Goal: Task Accomplishment & Management: Use online tool/utility

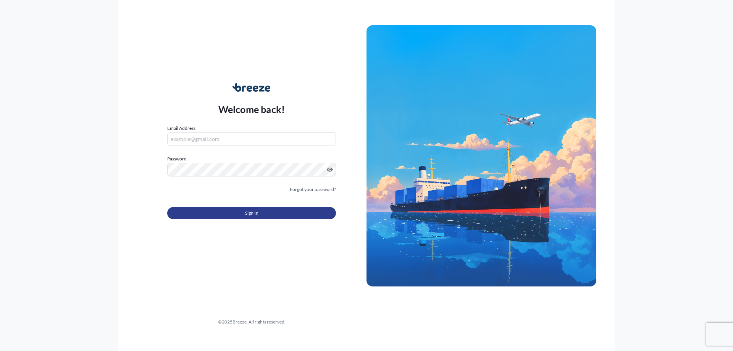
type input "[PERSON_NAME][EMAIL_ADDRESS][DOMAIN_NAME]"
click at [233, 210] on button "Sign In" at bounding box center [251, 213] width 169 height 12
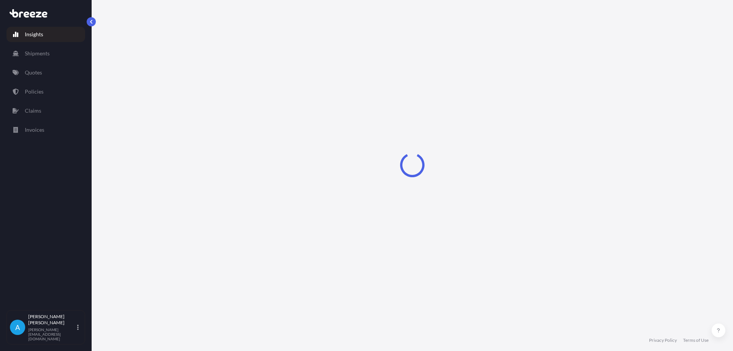
select select "2025"
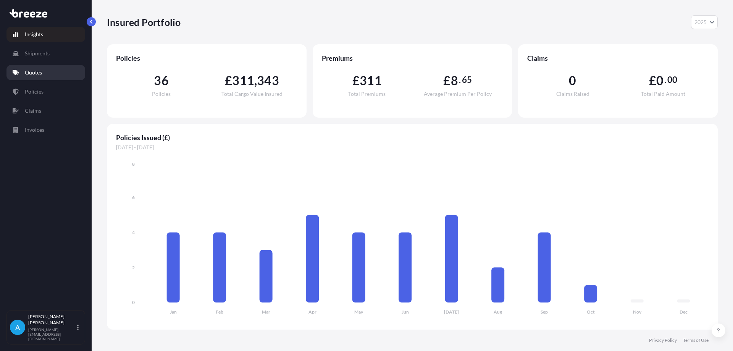
click at [32, 71] on p "Quotes" at bounding box center [33, 73] width 17 height 8
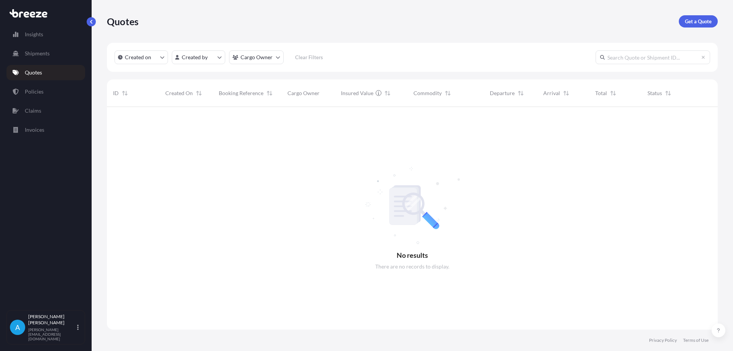
scroll to position [244, 605]
click at [44, 89] on link "Policies" at bounding box center [45, 91] width 79 height 15
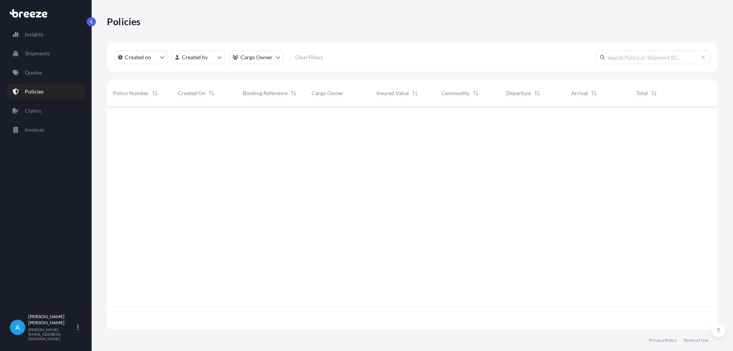
scroll to position [221, 605]
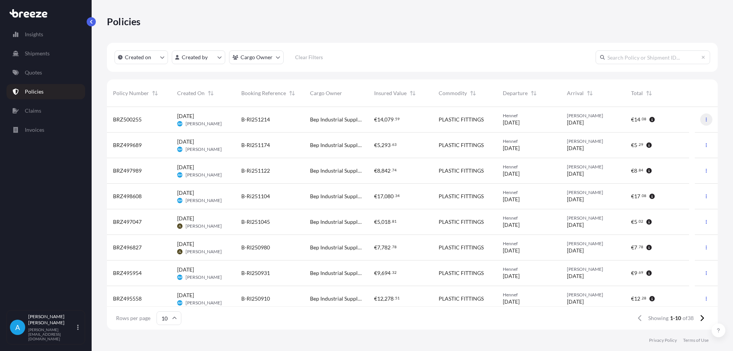
click at [704, 118] on icon "button" at bounding box center [706, 119] width 5 height 5
click at [658, 120] on p "Duplicate quote" at bounding box center [659, 121] width 38 height 8
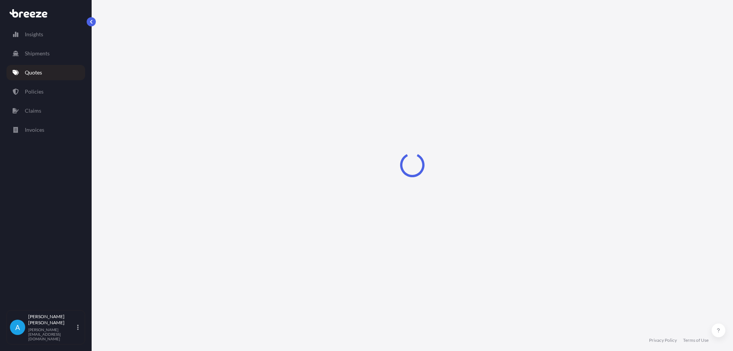
select select "Road"
select select "1"
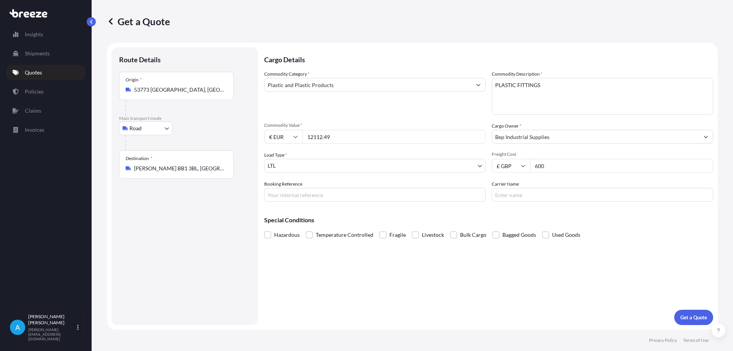
click at [349, 142] on input "12112.49" at bounding box center [393, 137] width 183 height 14
click at [344, 137] on input "12112.49" at bounding box center [393, 137] width 183 height 14
click at [674, 310] on button "Get a Quote" at bounding box center [693, 317] width 39 height 15
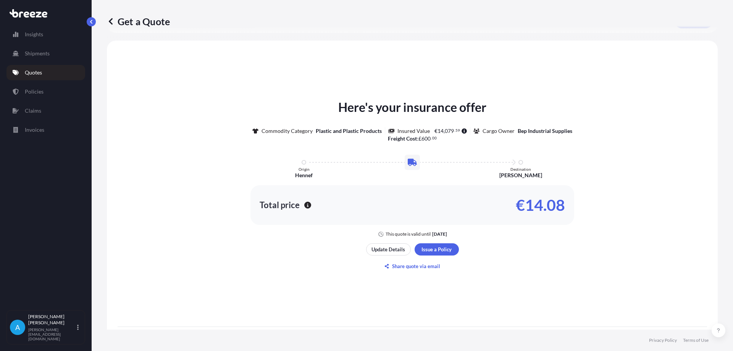
scroll to position [342, 0]
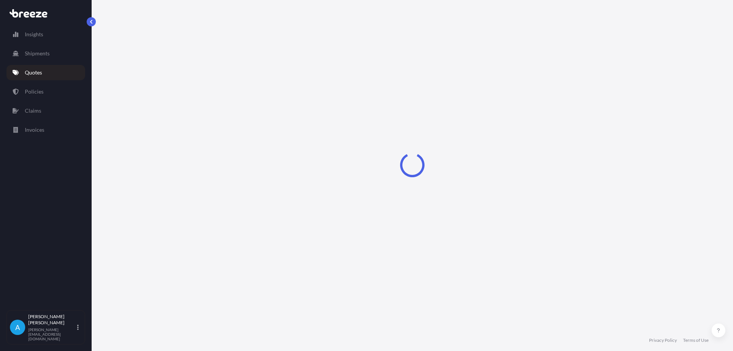
select select "Road"
select select "1"
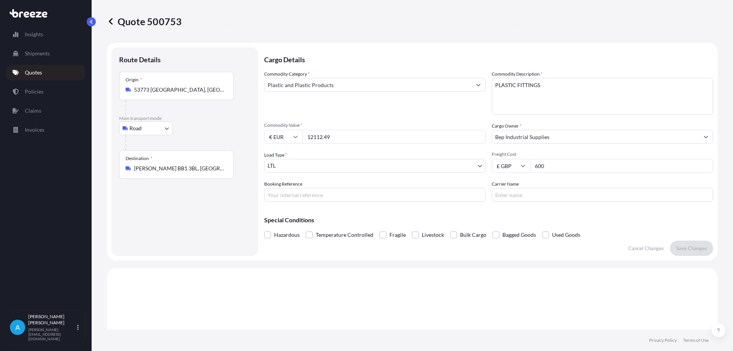
click at [325, 138] on input "12112.49" at bounding box center [393, 137] width 183 height 14
drag, startPoint x: 334, startPoint y: 137, endPoint x: 306, endPoint y: 139, distance: 27.6
click at [306, 139] on input "12112.49" at bounding box center [393, 137] width 183 height 14
type input "8283.64"
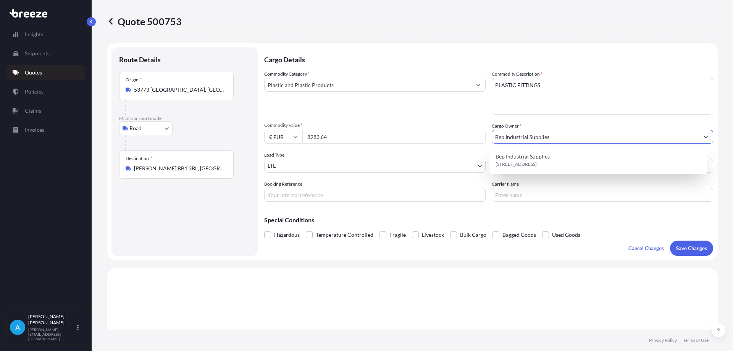
click at [291, 167] on body "Insights Shipments Quotes Policies Claims Invoices A [PERSON_NAME] [PERSON_NAME…" at bounding box center [366, 175] width 733 height 351
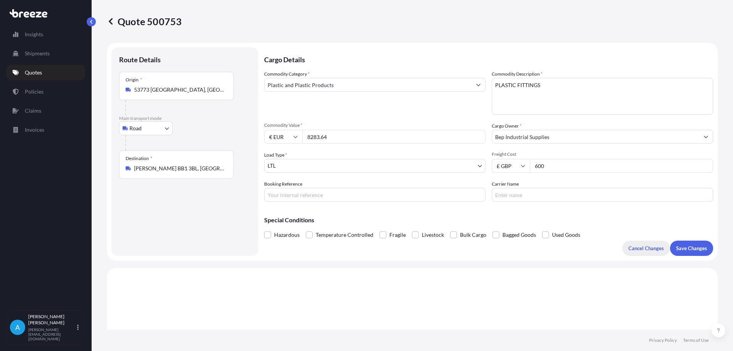
click at [635, 247] on p "Cancel Changes" at bounding box center [647, 248] width 36 height 8
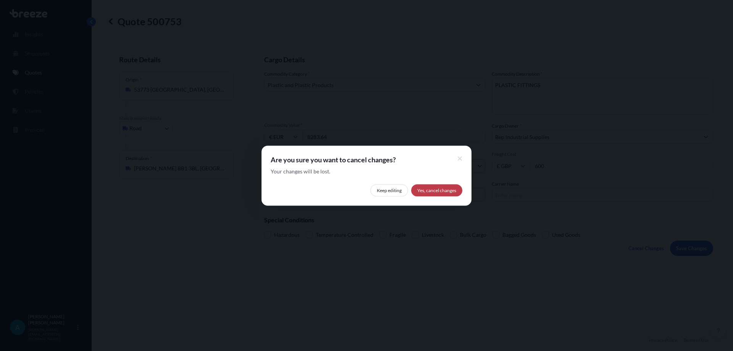
select select "Road"
select select "1"
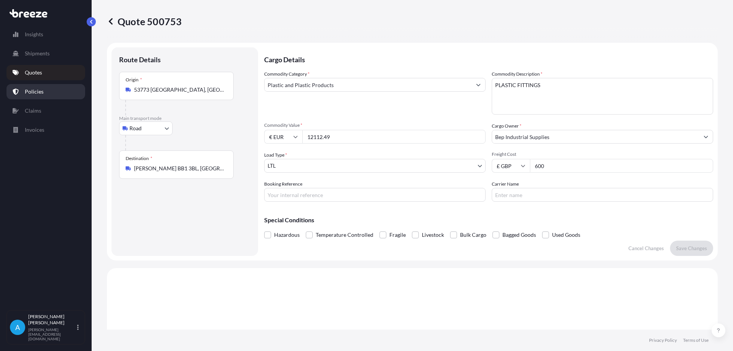
click at [33, 87] on link "Policies" at bounding box center [45, 91] width 79 height 15
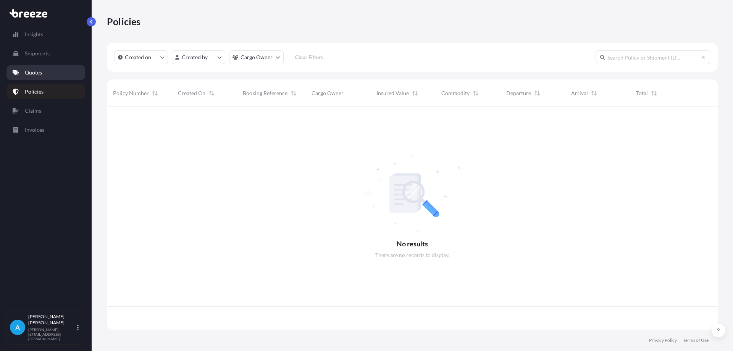
scroll to position [221, 605]
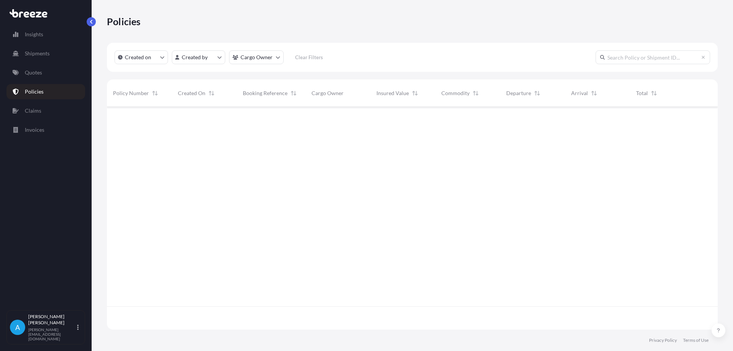
click at [30, 91] on p "Policies" at bounding box center [34, 92] width 19 height 8
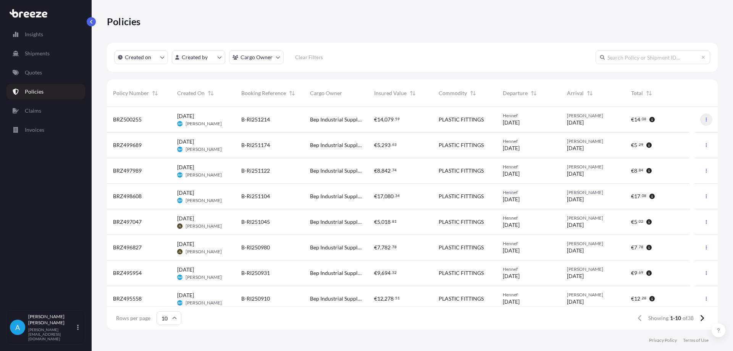
click at [704, 121] on icon "button" at bounding box center [706, 119] width 5 height 5
click at [662, 120] on p "Duplicate quote" at bounding box center [659, 121] width 38 height 8
select select "Road"
select select "1"
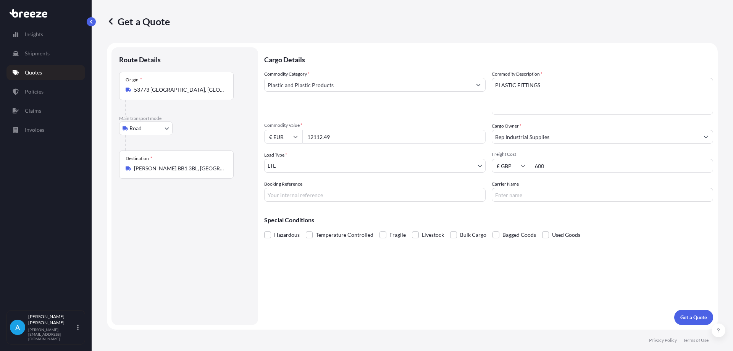
drag, startPoint x: 335, startPoint y: 137, endPoint x: 306, endPoint y: 136, distance: 29.9
click at [306, 136] on input "12112.49" at bounding box center [393, 137] width 183 height 14
type input "8283.64"
drag, startPoint x: 551, startPoint y: 167, endPoint x: 525, endPoint y: 166, distance: 26.0
click at [525, 166] on div "£ GBP 600" at bounding box center [603, 166] width 222 height 14
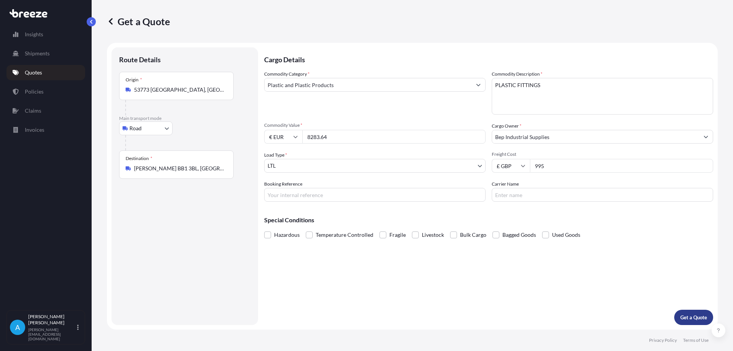
type input "995"
click at [687, 316] on p "Get a Quote" at bounding box center [694, 318] width 27 height 8
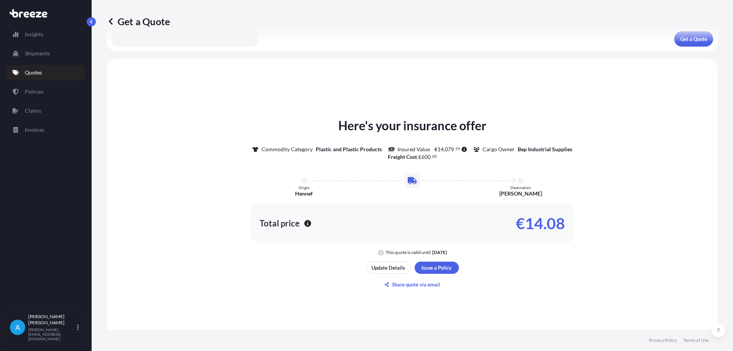
scroll to position [342, 0]
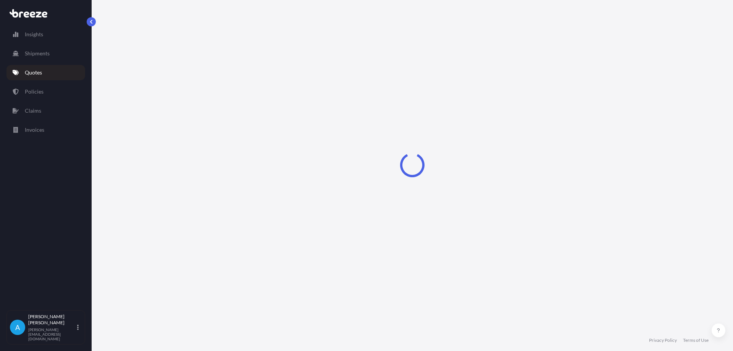
select select "Road"
select select "1"
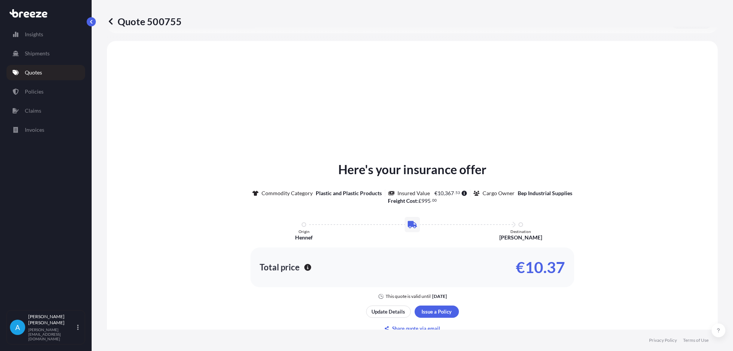
scroll to position [230, 0]
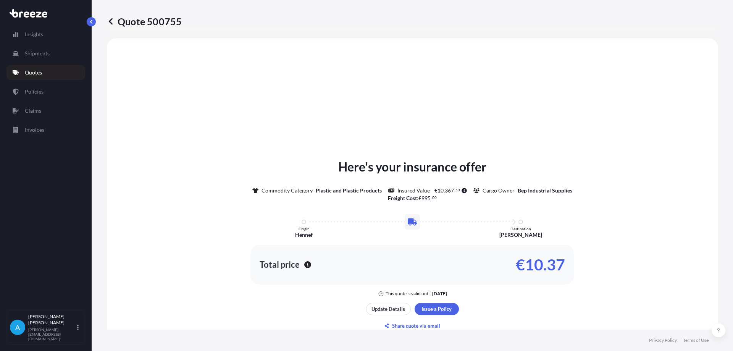
click at [31, 76] on p "Quotes" at bounding box center [33, 73] width 17 height 8
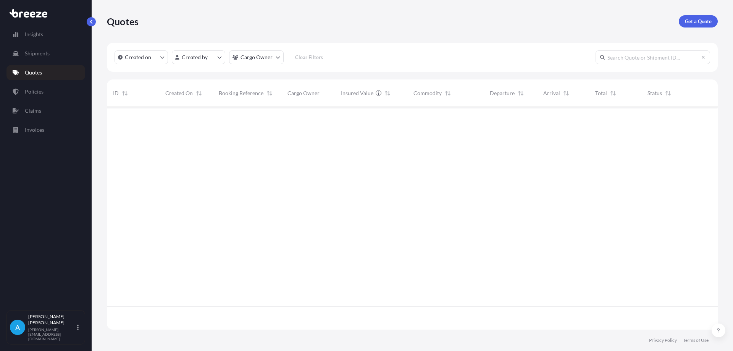
scroll to position [221, 605]
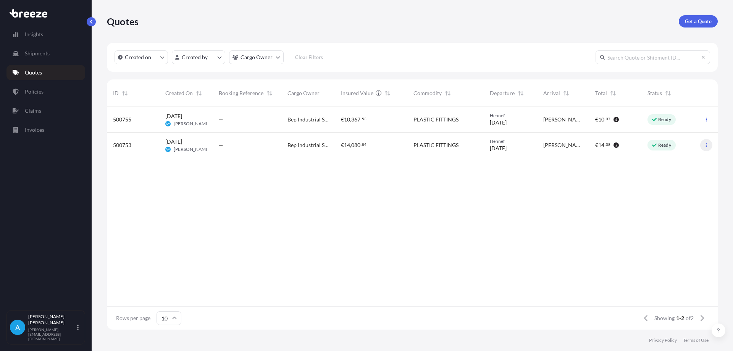
click at [705, 146] on icon "button" at bounding box center [706, 145] width 5 height 5
click at [709, 145] on button "button" at bounding box center [706, 145] width 12 height 12
click at [709, 144] on button "button" at bounding box center [706, 145] width 12 height 12
click at [705, 146] on icon "button" at bounding box center [706, 145] width 5 height 5
click at [707, 120] on icon "button" at bounding box center [706, 120] width 1 height 4
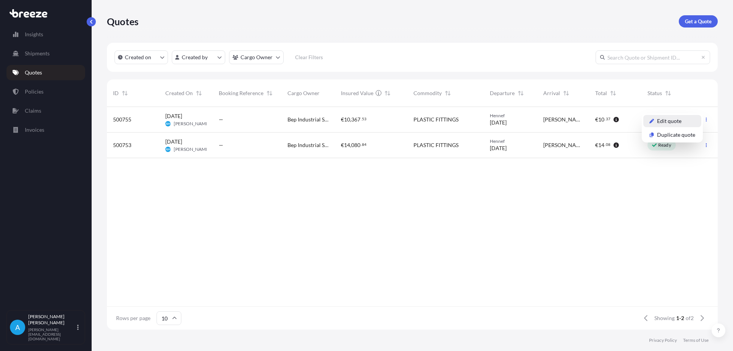
click at [677, 122] on p "Edit quote" at bounding box center [669, 121] width 24 height 8
select select "Road"
select select "1"
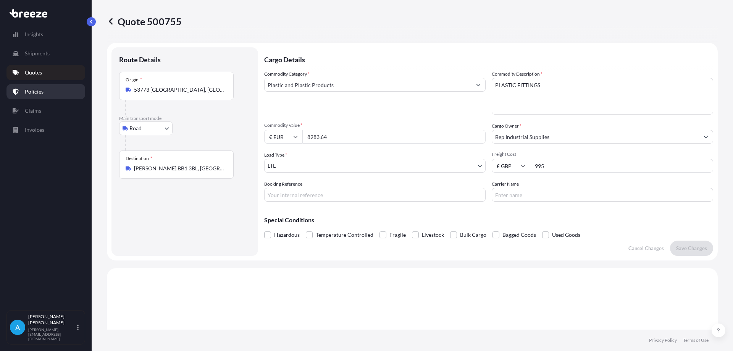
click at [34, 88] on p "Policies" at bounding box center [34, 92] width 19 height 8
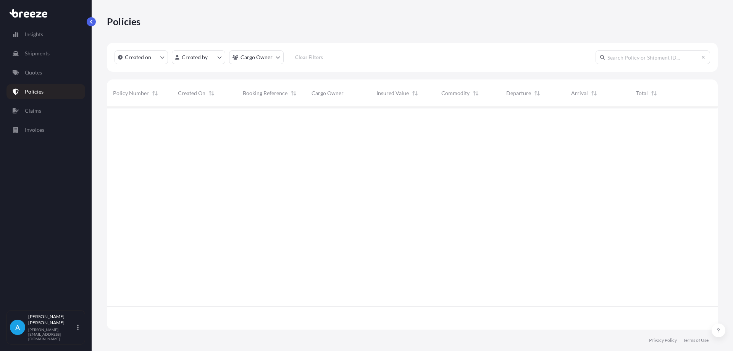
scroll to position [221, 605]
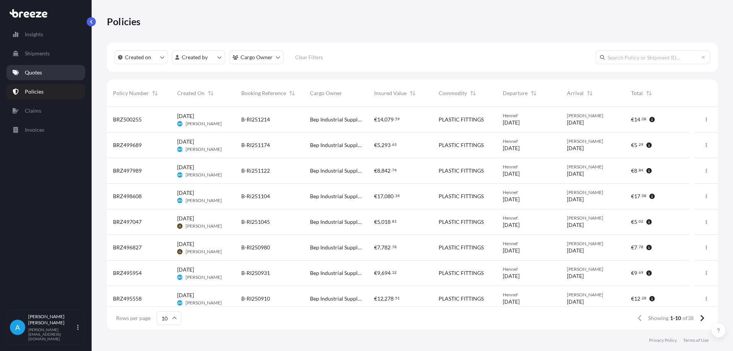
click at [33, 73] on p "Quotes" at bounding box center [33, 73] width 17 height 8
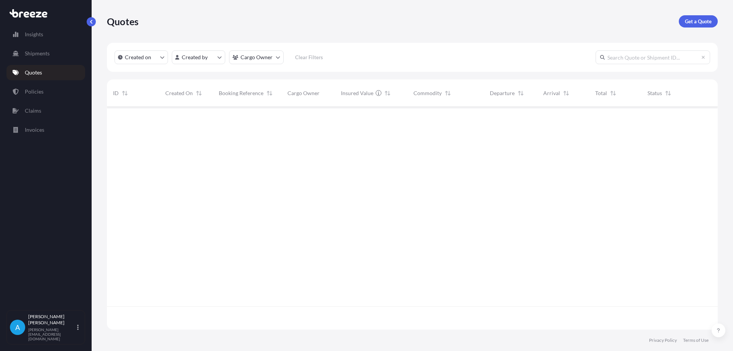
scroll to position [221, 605]
